Goal: Browse casually

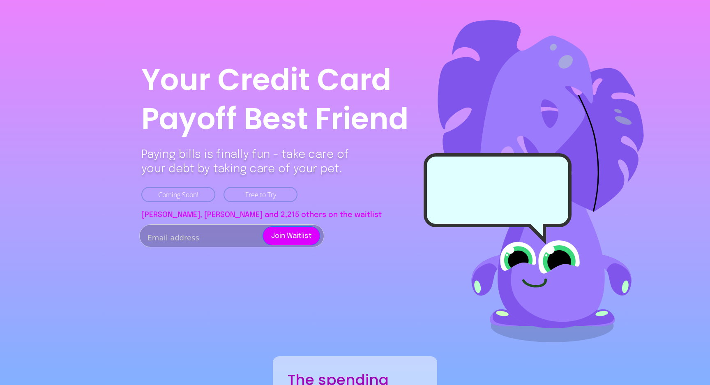
scroll to position [713, 0]
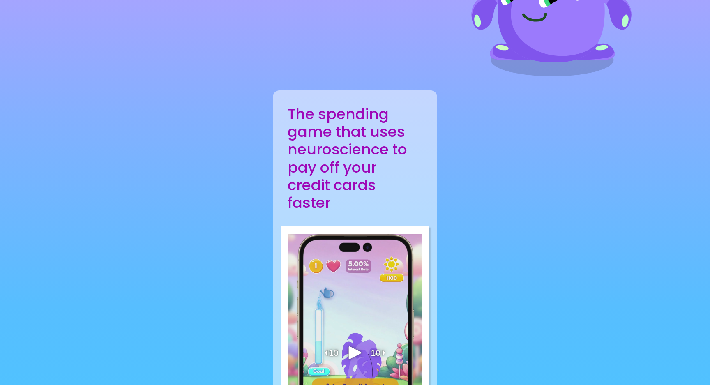
scroll to position [264, 0]
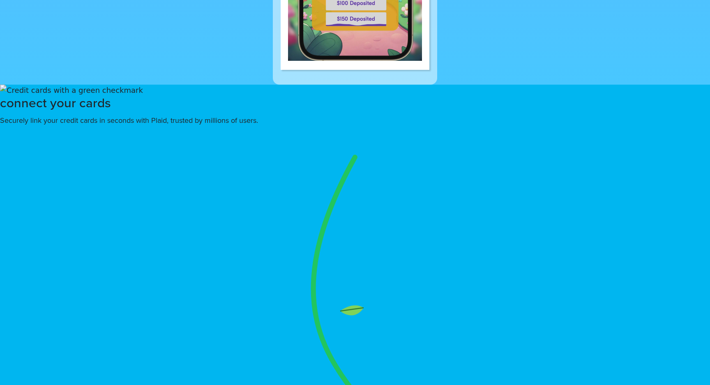
scroll to position [670, 0]
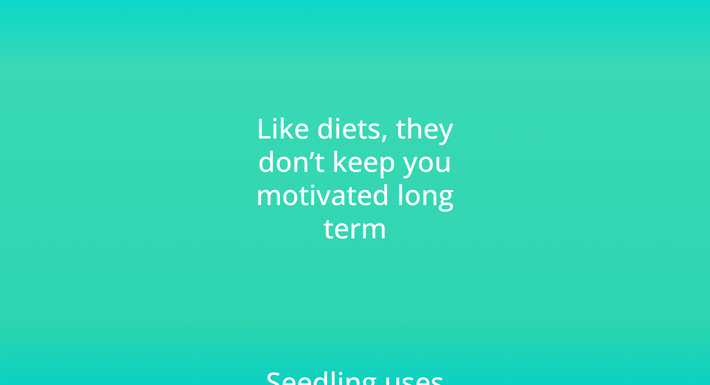
scroll to position [1796, 0]
